Goal: Task Accomplishment & Management: Manage account settings

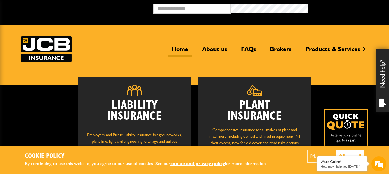
click at [351, 152] on button "Allow all" at bounding box center [350, 156] width 29 height 13
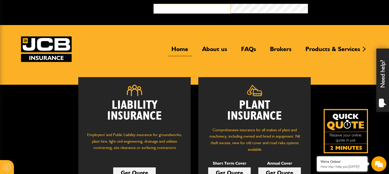
click at [189, 9] on input "email" at bounding box center [192, 9] width 77 height 10
type input "**********"
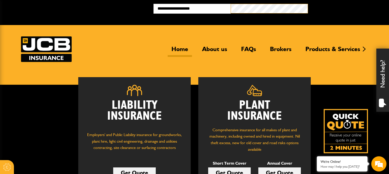
click at [308, 4] on button "Broker Login" at bounding box center [346, 8] width 77 height 8
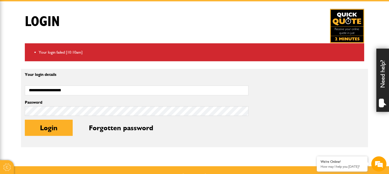
scroll to position [107, 0]
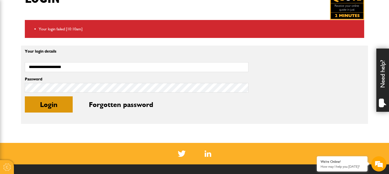
drag, startPoint x: 49, startPoint y: 102, endPoint x: 52, endPoint y: 100, distance: 4.0
click at [49, 102] on button "Login" at bounding box center [49, 105] width 48 height 16
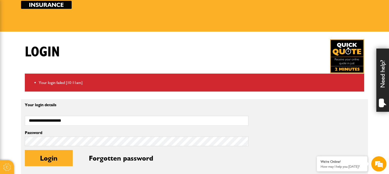
scroll to position [107, 0]
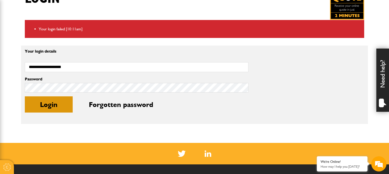
click at [57, 107] on button "Login" at bounding box center [49, 105] width 48 height 16
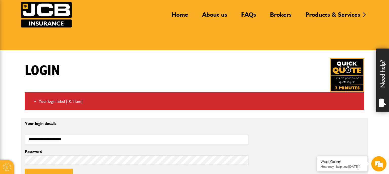
scroll to position [80, 0]
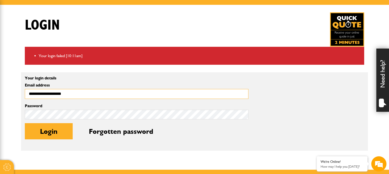
drag, startPoint x: 76, startPoint y: 97, endPoint x: -3, endPoint y: 91, distance: 78.6
click at [25, 91] on input "**********" at bounding box center [137, 94] width 224 height 10
type input "*"
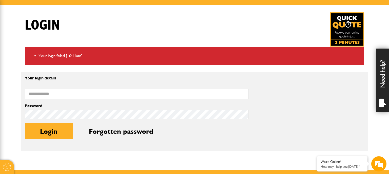
scroll to position [0, 0]
